Goal: Task Accomplishment & Management: Complete application form

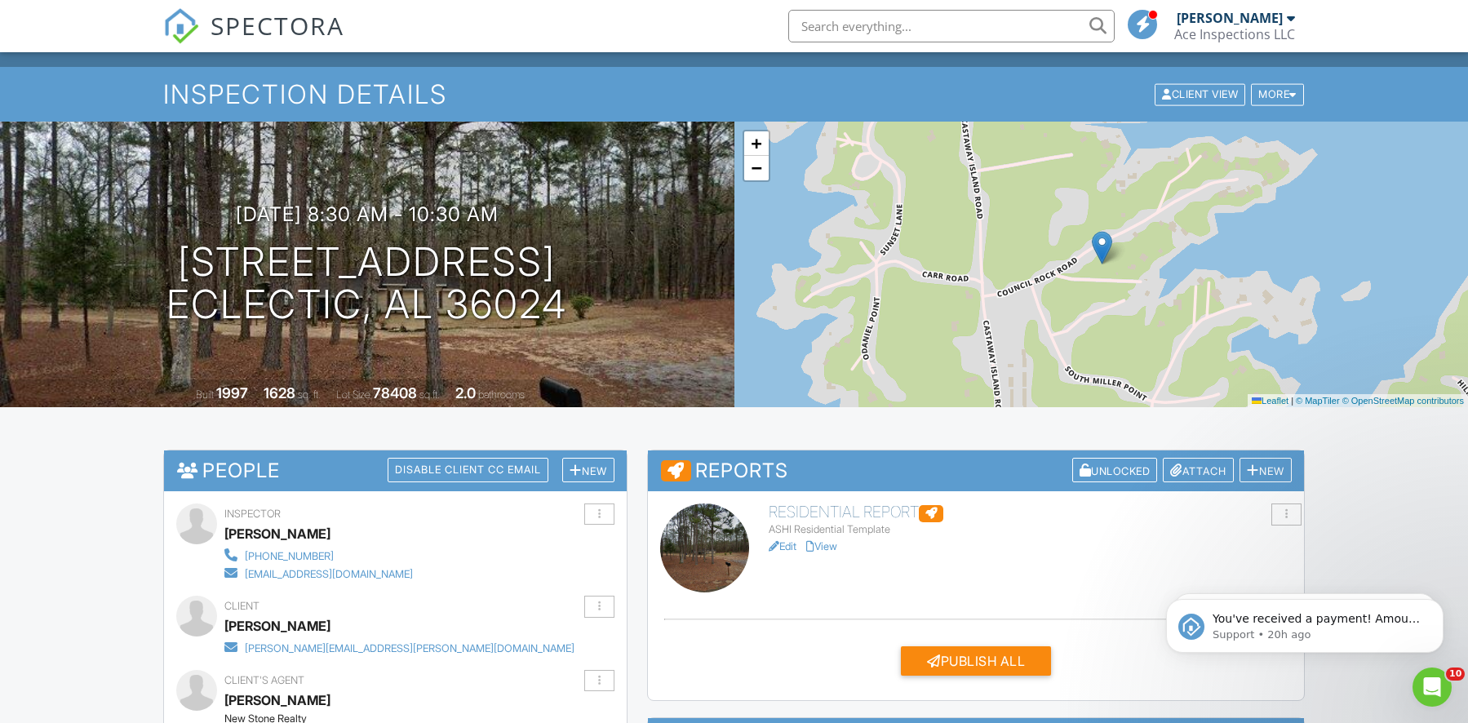
scroll to position [29, 0]
click at [830, 545] on link "View" at bounding box center [821, 546] width 31 height 12
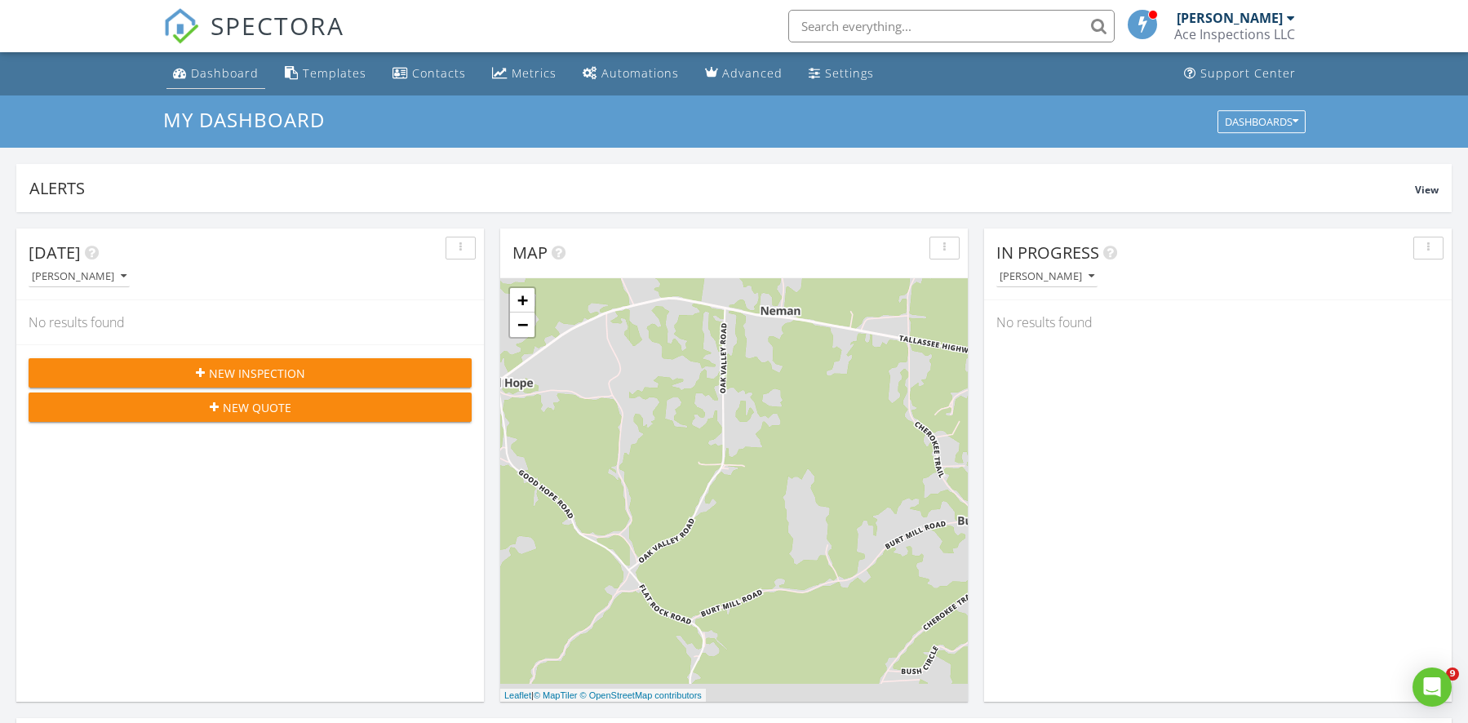
scroll to position [8, 8]
click at [197, 72] on div "Dashboard" at bounding box center [225, 72] width 68 height 15
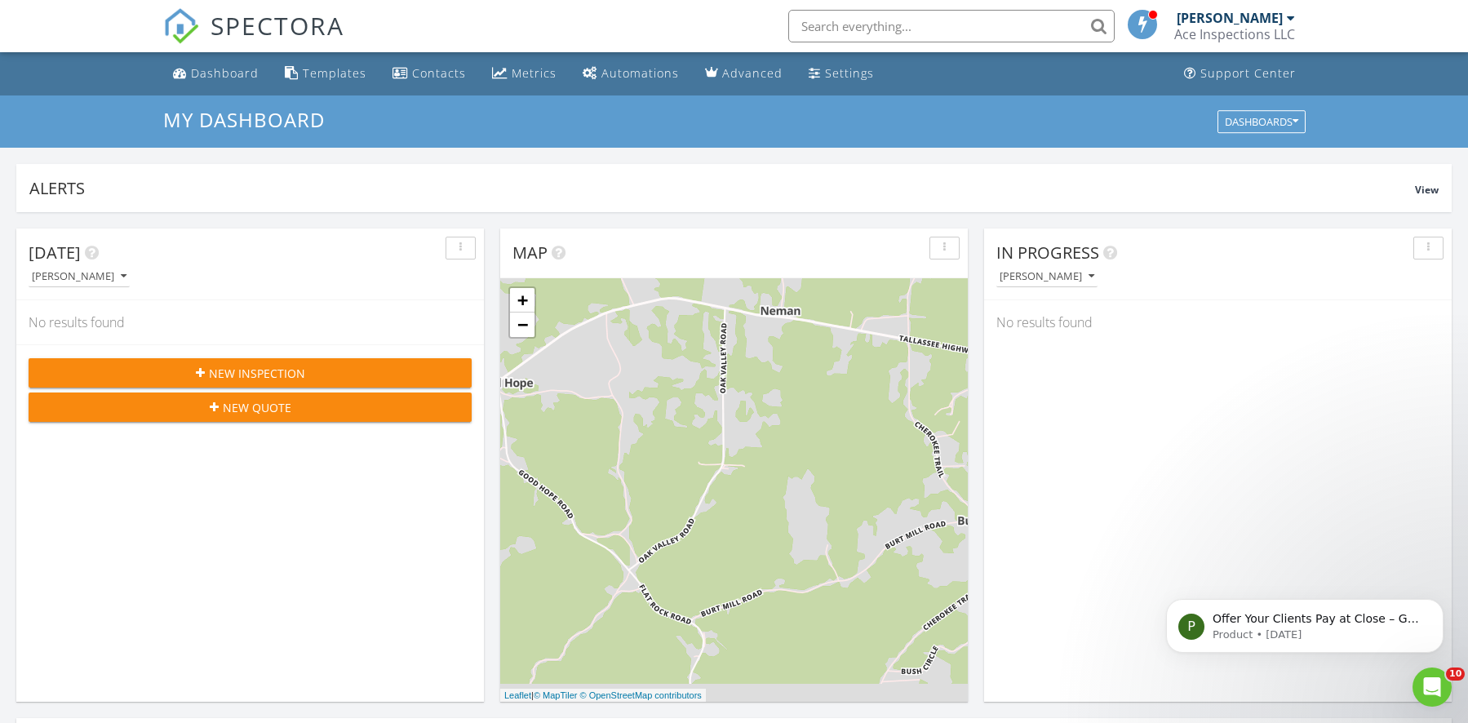
click at [302, 366] on span "New Inspection" at bounding box center [257, 373] width 96 height 17
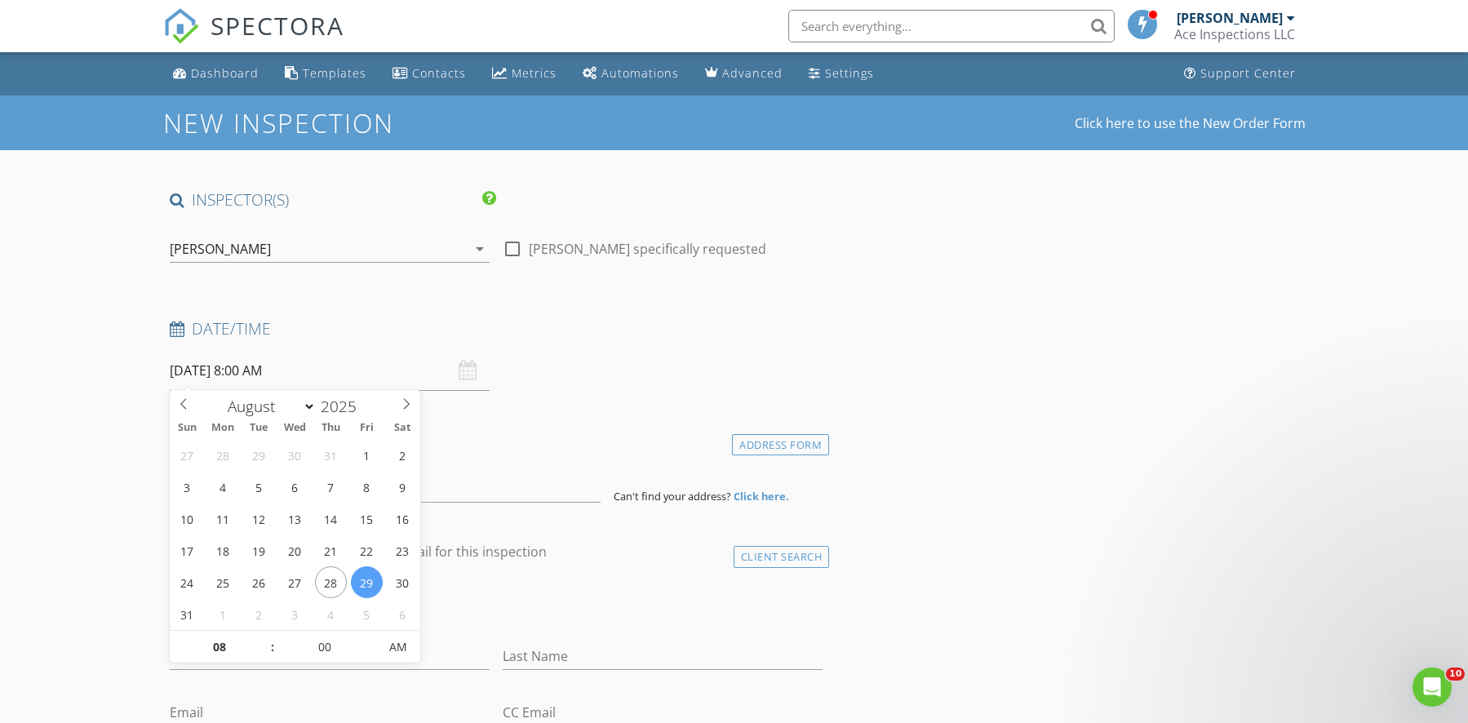
click at [223, 371] on input "08/29/2025 8:00 AM" at bounding box center [330, 371] width 320 height 40
select select "8"
click at [408, 406] on icon at bounding box center [406, 403] width 11 height 11
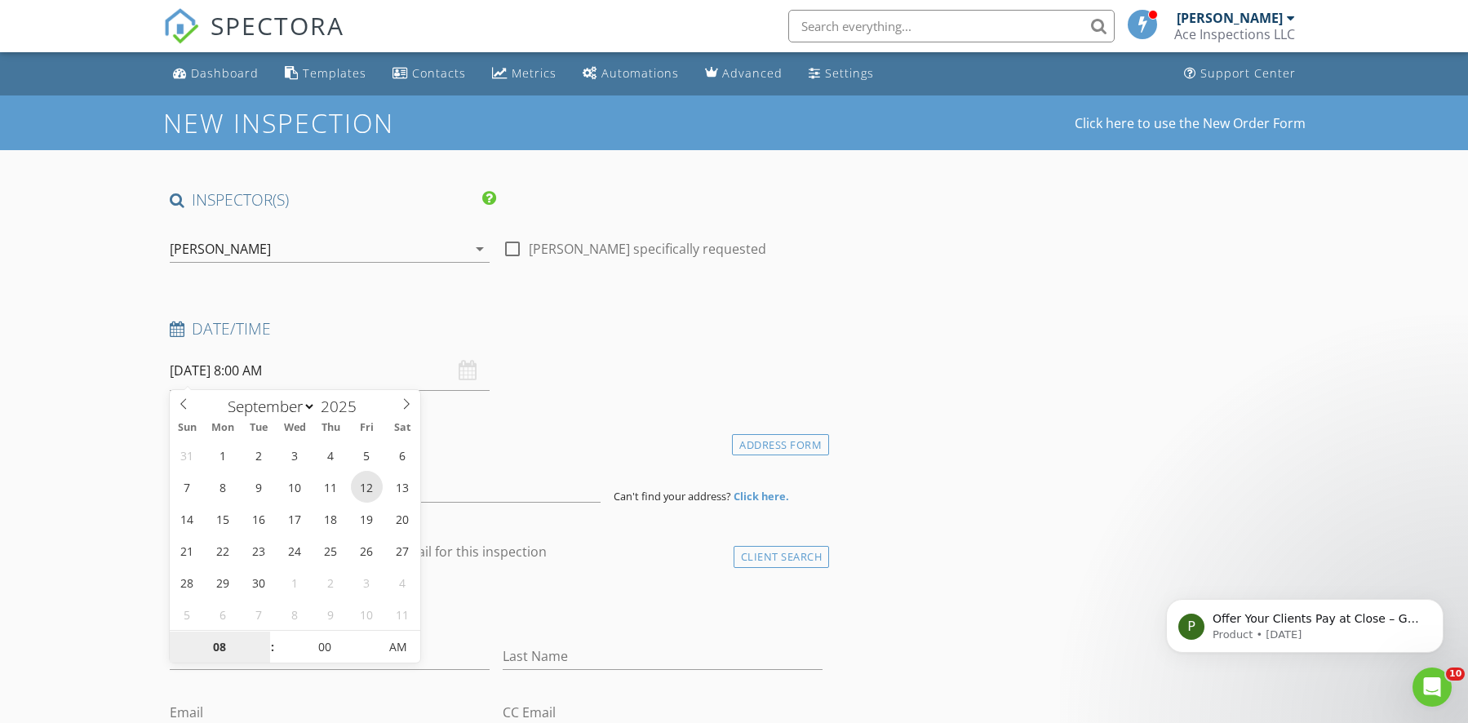
type input "09/12/2025 8:00 AM"
type input "09"
type input "09/12/2025 9:00 AM"
click at [266, 638] on span at bounding box center [264, 639] width 11 height 16
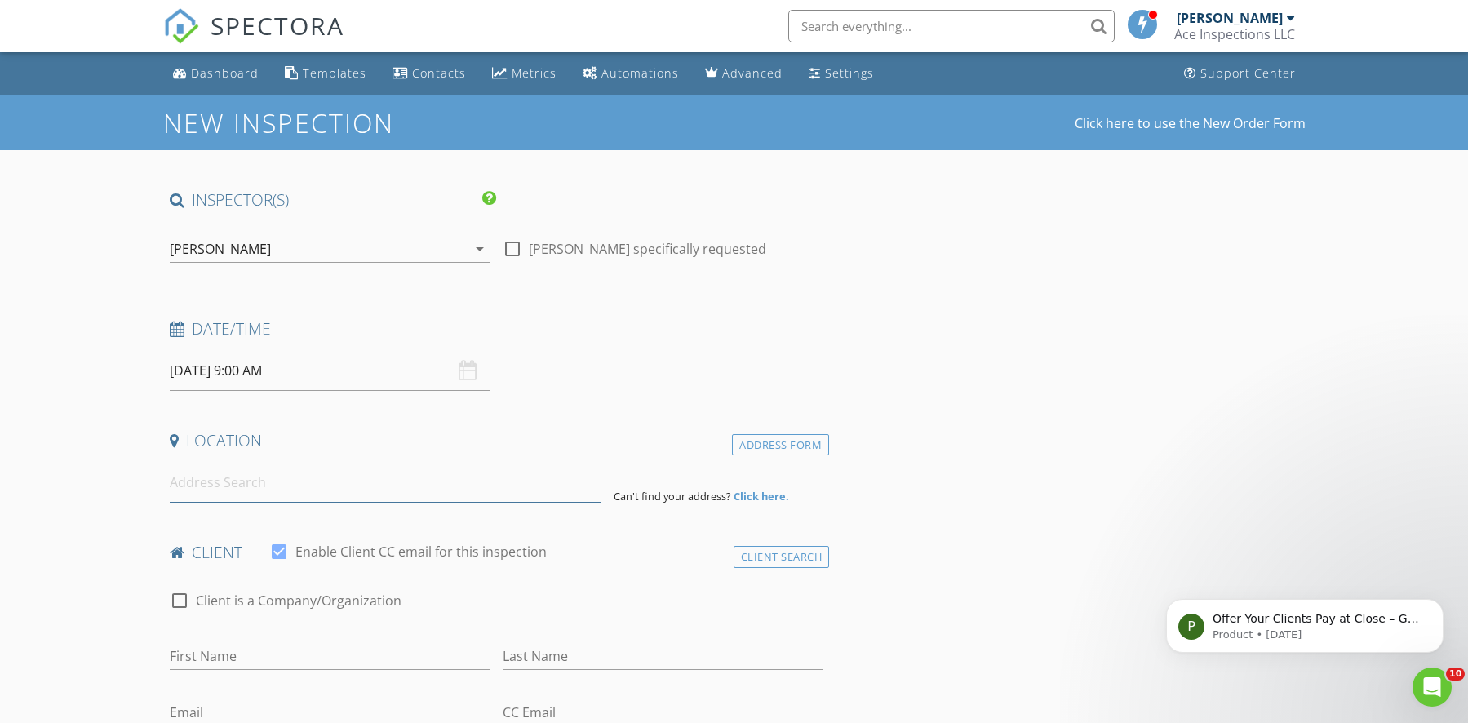
click at [208, 489] on input at bounding box center [385, 483] width 431 height 40
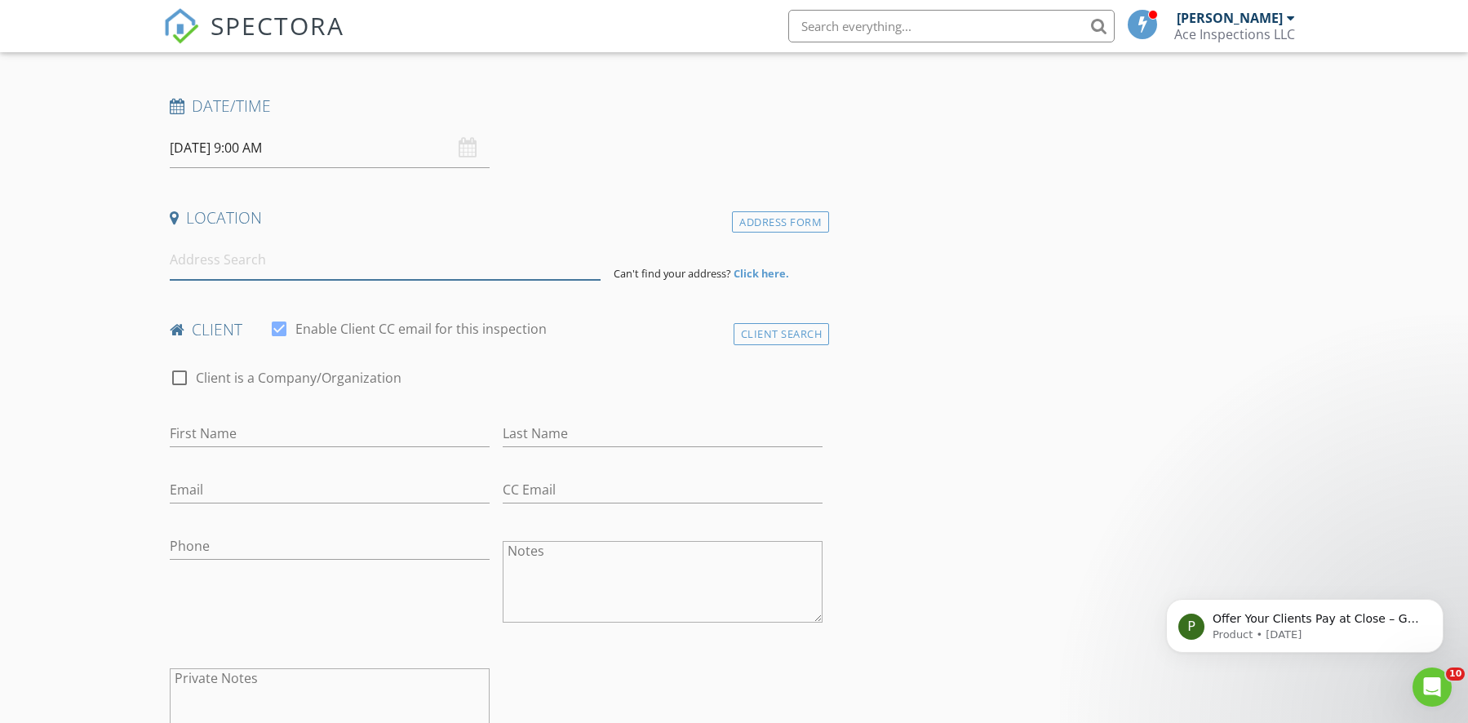
scroll to position [281, 0]
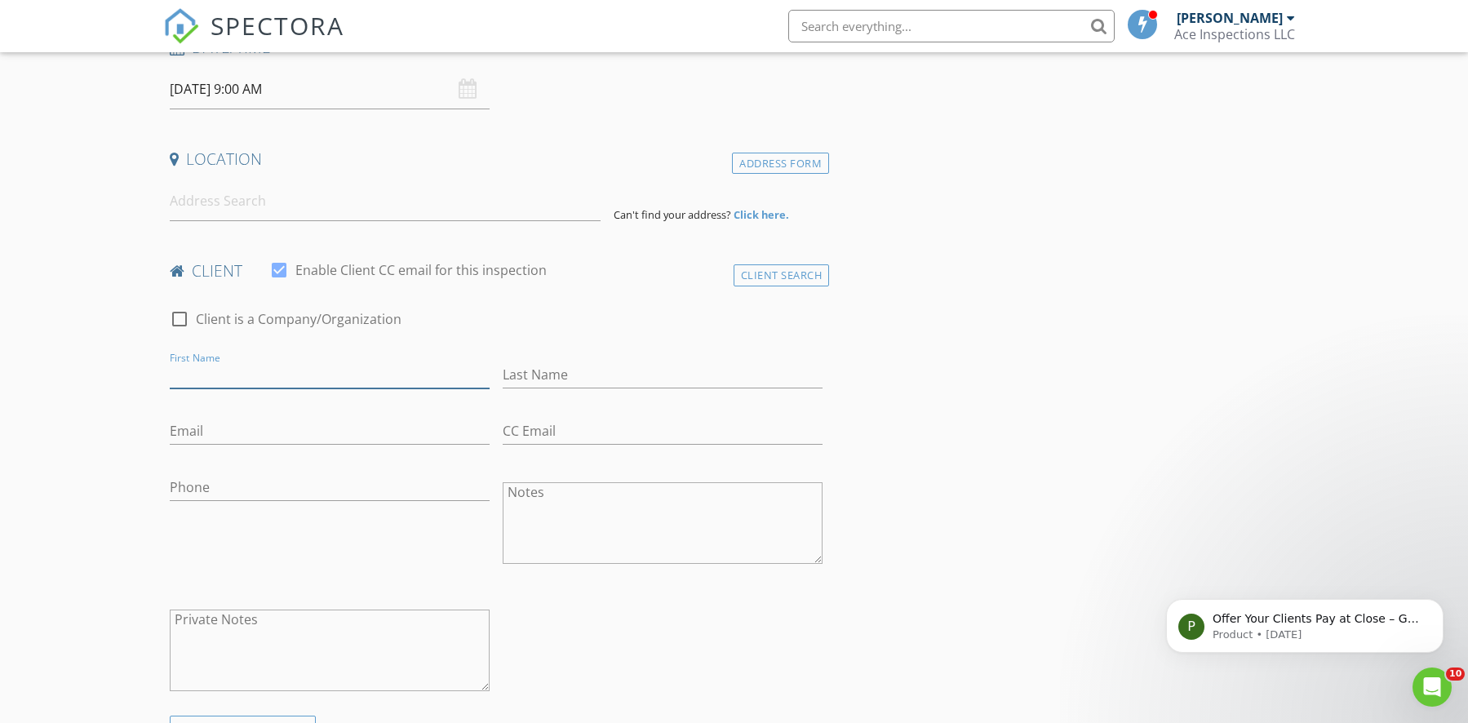
click at [242, 376] on input "First Name" at bounding box center [330, 374] width 320 height 27
type input "Heather"
type input "H"
type input "Johnson"
click at [212, 480] on input "Phone" at bounding box center [330, 487] width 320 height 27
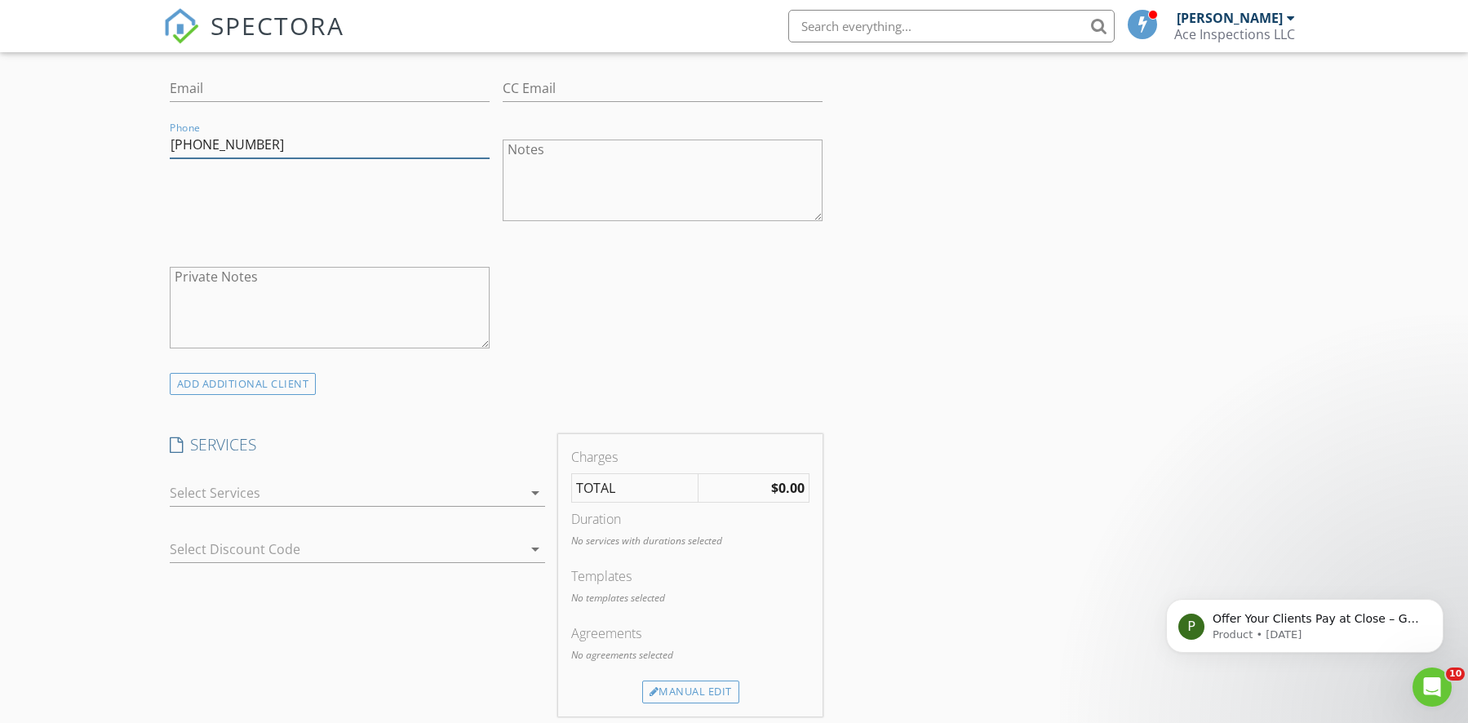
scroll to position [633, 0]
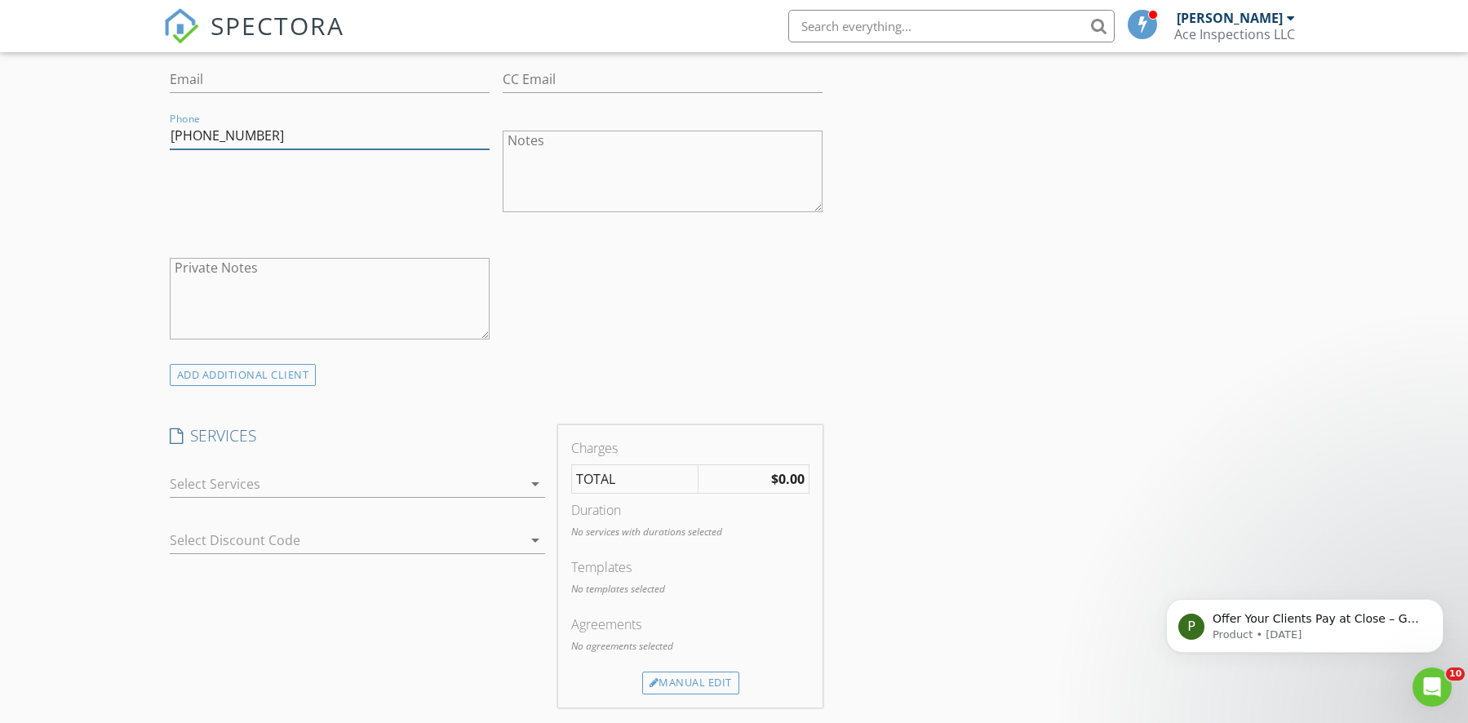
drag, startPoint x: 258, startPoint y: 476, endPoint x: 254, endPoint y: 498, distance: 21.6
type input "334-798-0867"
click at [256, 476] on div at bounding box center [346, 484] width 352 height 26
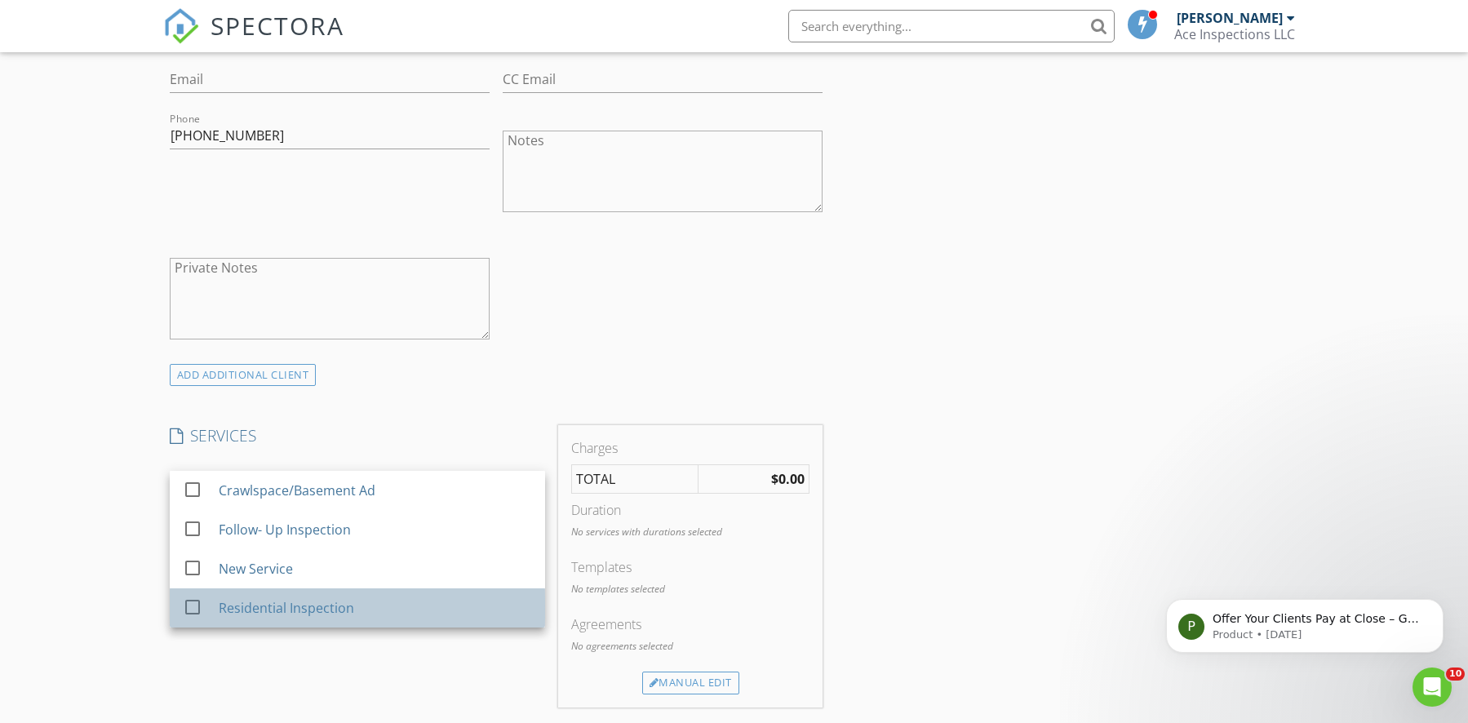
click at [306, 598] on div "Residential Inspection" at bounding box center [285, 608] width 135 height 20
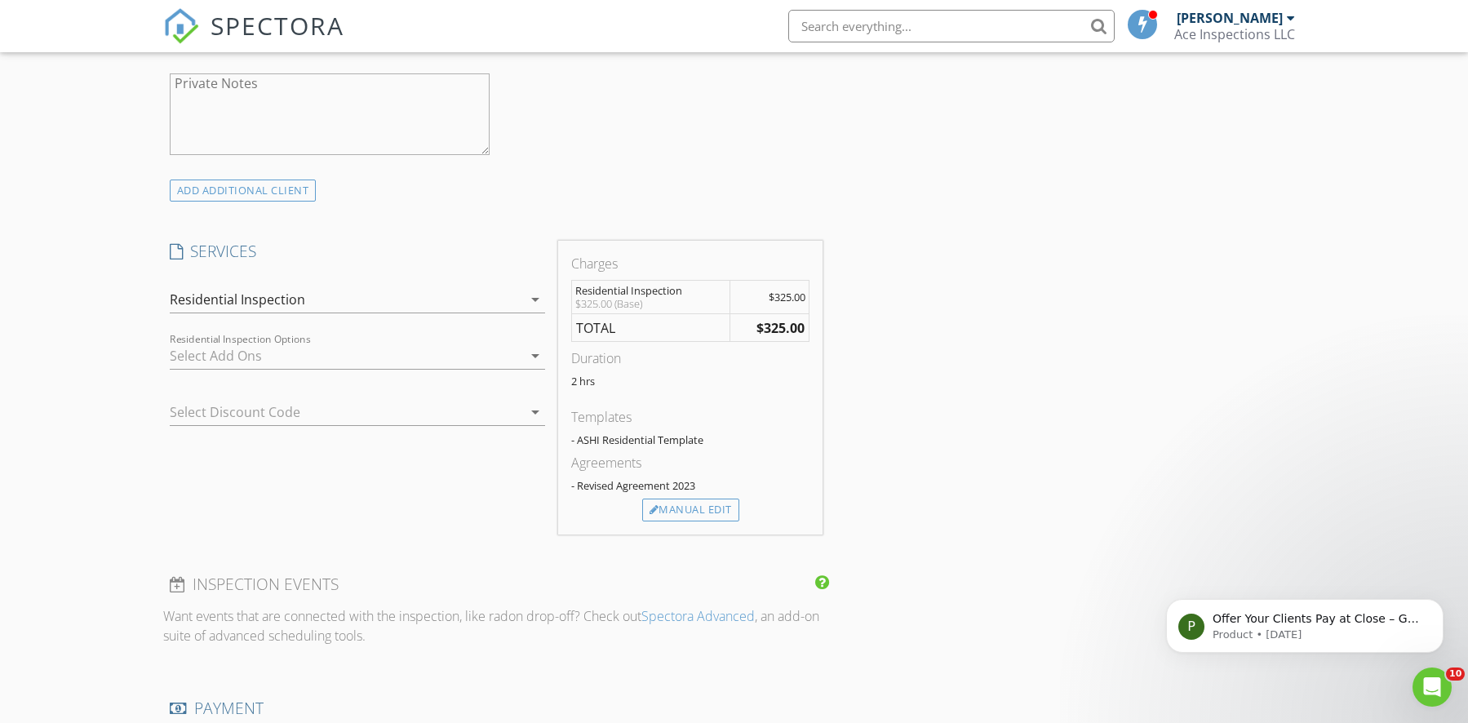
scroll to position [814, 0]
